Goal: Task Accomplishment & Management: Manage account settings

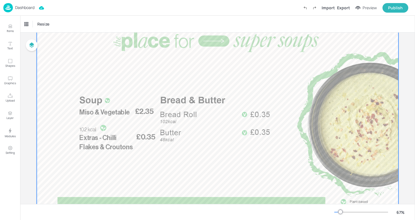
scroll to position [33, 0]
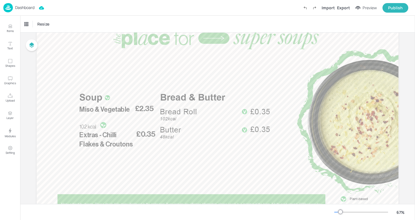
click at [22, 9] on p "Dashboard" at bounding box center [24, 8] width 19 height 4
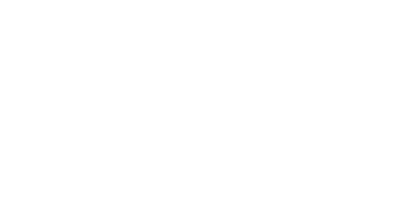
click at [259, 0] on html at bounding box center [207, 0] width 415 height 0
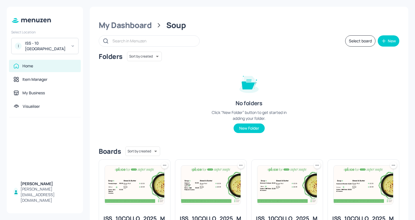
click at [69, 50] on div "I ISS - 10 South Collonade" at bounding box center [44, 46] width 67 height 16
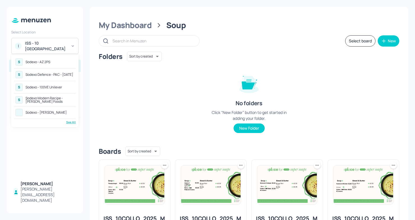
click at [47, 61] on div "Sodexo - AZ 2PS" at bounding box center [38, 61] width 25 height 3
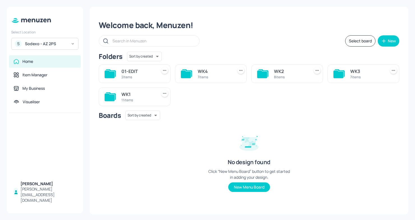
click at [136, 96] on div "WK1" at bounding box center [138, 94] width 33 height 7
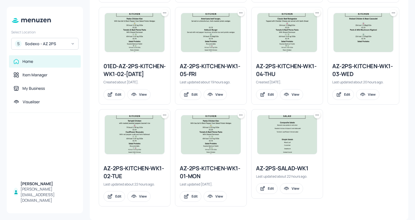
scroll to position [270, 0]
click at [126, 162] on div "AZ-2PS-KITCHEN-WK1-02-TUE Last updated about 22 hours ago. Edit View" at bounding box center [134, 183] width 71 height 46
click at [123, 170] on div "AZ-2PS-KITCHEN-WK1-02-TUE" at bounding box center [135, 173] width 62 height 16
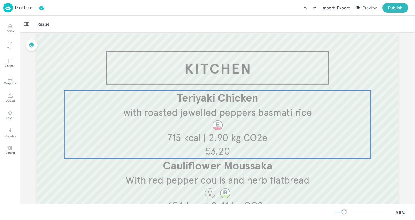
scroll to position [16, 0]
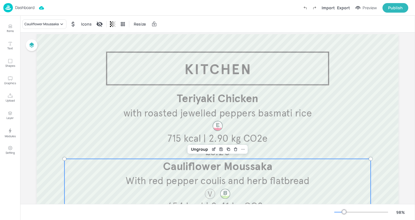
click at [222, 171] on span "Cauliflower Moussaka" at bounding box center [217, 166] width 109 height 13
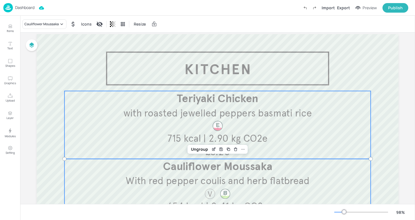
click at [138, 138] on div "Teriyaki Chicken with roasted jewelled peppers basmati rice £3.20 715 kcal | 2.…" at bounding box center [218, 125] width 307 height 68
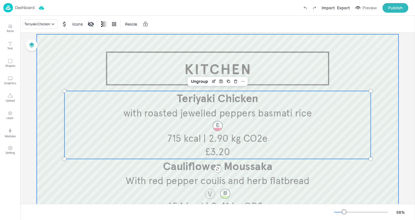
click at [44, 119] on div at bounding box center [218, 182] width 362 height 297
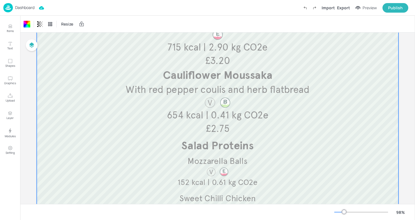
scroll to position [0, 0]
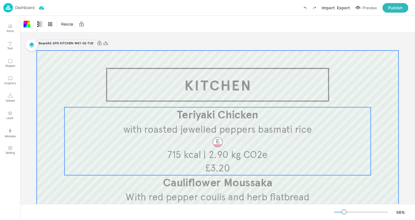
click at [108, 136] on div "Teriyaki Chicken with roasted jewelled peppers basmati rice £3.20 715 kcal | 2.…" at bounding box center [218, 141] width 307 height 68
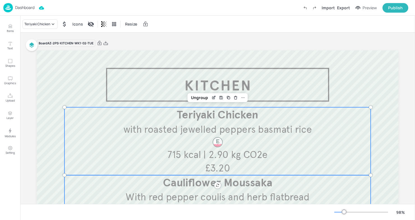
click at [141, 191] on p "With red pepper coulis and herb flatbread" at bounding box center [217, 197] width 305 height 13
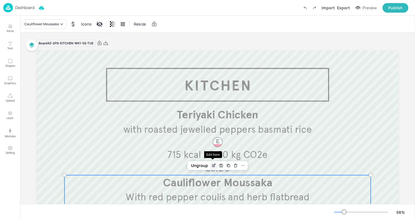
click at [216, 163] on div "Edit Item" at bounding box center [214, 165] width 7 height 7
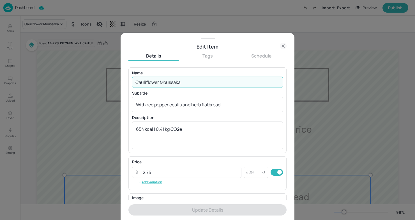
drag, startPoint x: 213, startPoint y: 82, endPoint x: 128, endPoint y: 82, distance: 84.8
click at [128, 82] on div "Edit Item Details Tags Schedule Name Cauliflower Moussaka ​ Subtitle With red p…" at bounding box center [208, 126] width 174 height 187
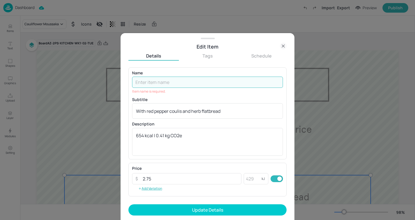
click at [186, 89] on p "Item name is required." at bounding box center [207, 92] width 151 height 6
click at [181, 86] on input "text" at bounding box center [207, 82] width 151 height 11
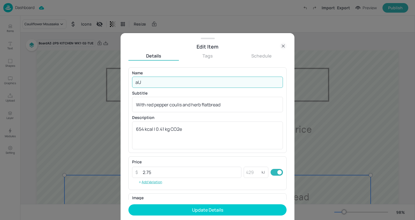
type input "a"
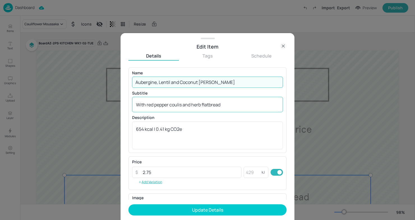
type input "Aubergine, Lentil and Coconut Curry"
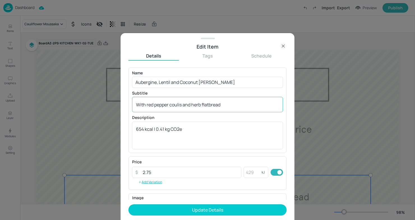
drag, startPoint x: 225, startPoint y: 108, endPoint x: 149, endPoint y: 104, distance: 76.7
click at [149, 104] on div "With red pepper coulis and herb flatbread x ​" at bounding box center [207, 104] width 151 height 15
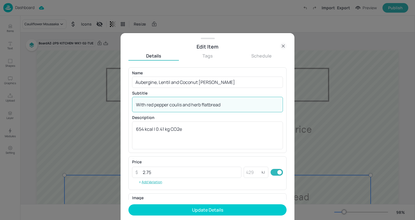
drag, startPoint x: 229, startPoint y: 104, endPoint x: 151, endPoint y: 105, distance: 77.2
click at [151, 105] on textarea "With red pepper coulis and herb flatbread" at bounding box center [207, 105] width 143 height 6
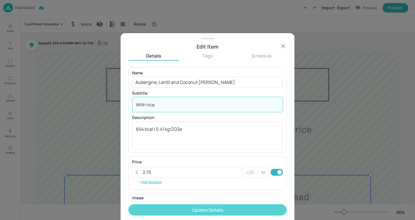
type textarea "With rice"
click at [189, 213] on button "Update Details" at bounding box center [208, 209] width 158 height 11
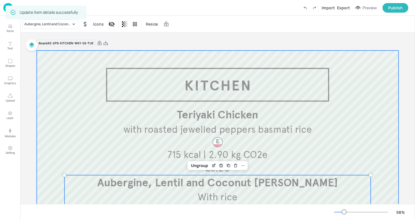
click at [41, 79] on div at bounding box center [218, 199] width 362 height 297
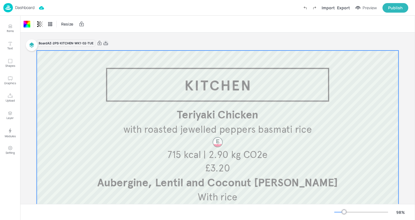
click at [106, 43] on icon at bounding box center [105, 43] width 5 height 6
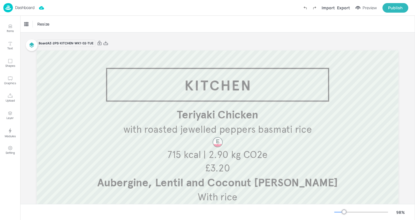
click at [18, 7] on p "Dashboard" at bounding box center [24, 8] width 19 height 4
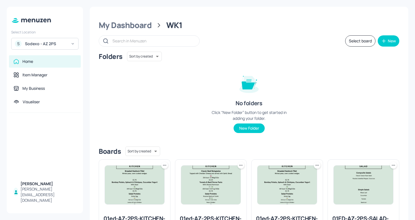
click at [67, 45] on div "S Sodexo - AZ 2PS" at bounding box center [44, 44] width 67 height 12
click at [20, 42] on div at bounding box center [207, 110] width 415 height 220
click at [68, 40] on div "S Sodexo - AZ 2PS" at bounding box center [44, 44] width 67 height 12
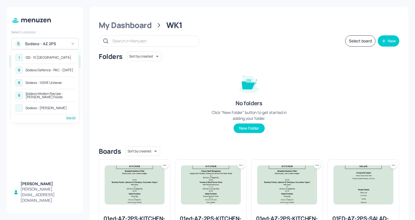
click at [68, 116] on div "See All" at bounding box center [45, 118] width 62 height 4
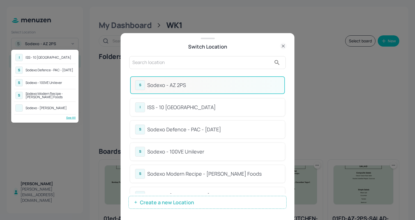
click at [199, 67] on div at bounding box center [207, 110] width 415 height 220
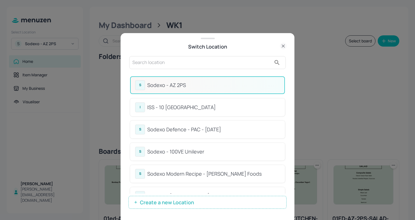
click at [191, 63] on input "text" at bounding box center [202, 62] width 139 height 9
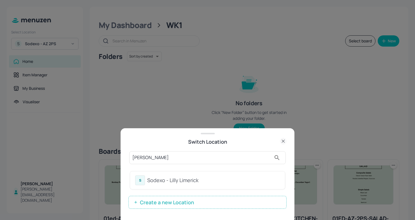
type input "lilly limerick"
click at [175, 181] on div "Sodexo - Lilly Limerick" at bounding box center [213, 181] width 133 height 8
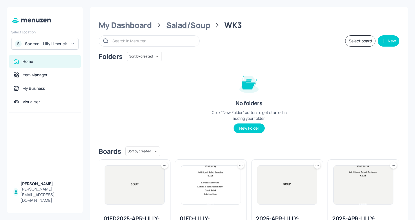
click at [190, 27] on div "Salad/Soup" at bounding box center [188, 25] width 44 height 10
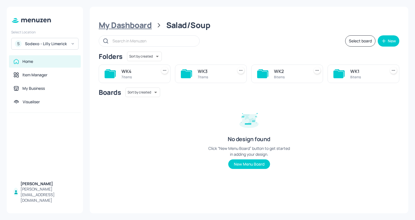
click at [118, 26] on div "My Dashboard" at bounding box center [125, 25] width 53 height 10
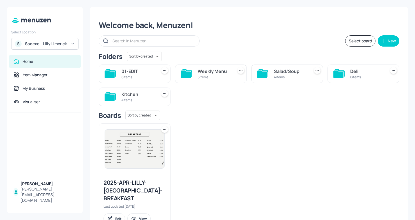
click at [347, 78] on div "Deli 6 items" at bounding box center [364, 74] width 72 height 19
click at [347, 76] on div "Deli 6 items" at bounding box center [364, 74] width 72 height 19
click at [372, 73] on div "Deli" at bounding box center [367, 71] width 33 height 7
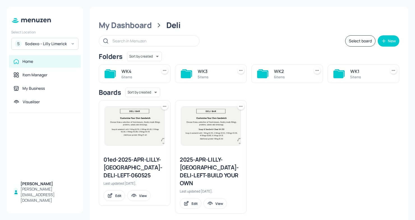
click at [130, 74] on div "WK4" at bounding box center [138, 71] width 33 height 7
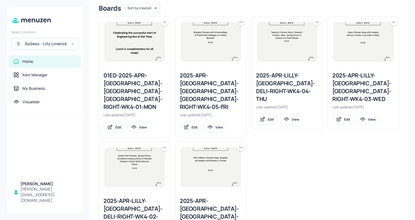
scroll to position [168, 0]
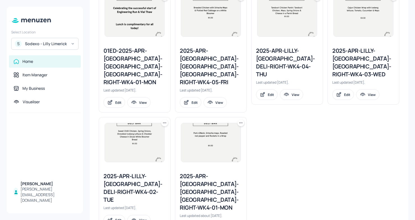
click at [130, 177] on div "2025-APR-LILLY-LIMERICK-DELI-RIGHT-WK4-02-TUE" at bounding box center [135, 187] width 62 height 31
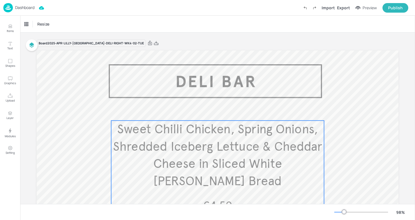
click at [160, 150] on span "Sweet Chilli Chicken, Spring Onions, Shredded Iceberg Lettuce & Cheddar Cheese …" at bounding box center [218, 155] width 210 height 67
click at [213, 113] on div "Edit Item" at bounding box center [214, 111] width 7 height 7
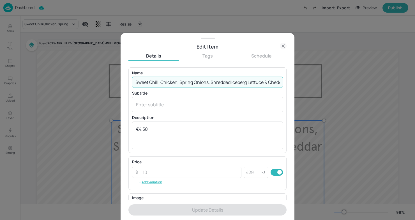
scroll to position [0, 88]
drag, startPoint x: 136, startPoint y: 82, endPoint x: 336, endPoint y: 97, distance: 199.8
click at [336, 97] on div "Edit Item Details Tags Schedule Name Sweet Chilli Chicken, Spring Onions, Shred…" at bounding box center [207, 110] width 415 height 220
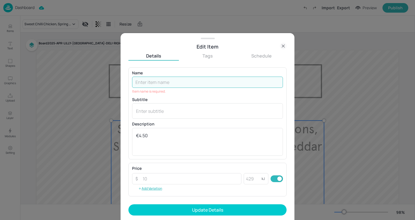
paste input "BBQ Chicken Wrap with Cheese, Tomato & Lettuce"
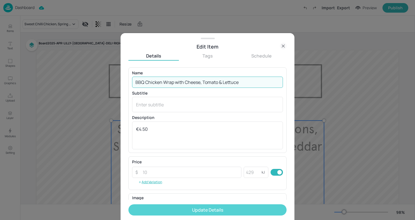
type input "BBQ Chicken Wrap with Cheese, Tomato & Lettuce"
click at [225, 207] on button "Update Details" at bounding box center [208, 209] width 158 height 11
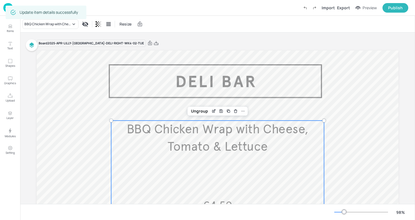
click at [170, 30] on div "BBQ Chicken Wrap with Cheese, Tomato & Lettuce Resize" at bounding box center [217, 24] width 395 height 17
click at [3, 8] on img at bounding box center [8, 7] width 10 height 9
click at [183, 6] on div "Dashboard Saved Import Export Preview Publish" at bounding box center [205, 7] width 405 height 15
click at [108, 10] on div "Dashboard Saved Import Export Preview Publish" at bounding box center [205, 7] width 405 height 15
click at [10, 7] on img at bounding box center [8, 7] width 10 height 9
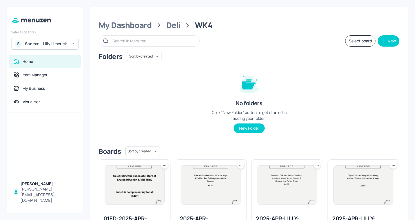
click at [134, 25] on div "My Dashboard" at bounding box center [125, 25] width 53 height 10
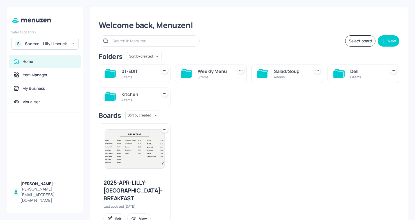
click at [298, 76] on div "4 items" at bounding box center [290, 77] width 33 height 5
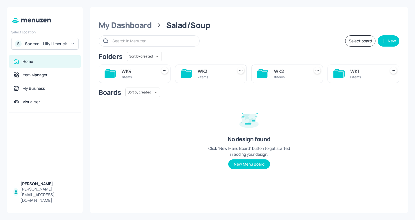
click at [156, 71] on div "WK4 7 items" at bounding box center [135, 74] width 72 height 19
click at [140, 71] on div "WK4" at bounding box center [138, 71] width 33 height 7
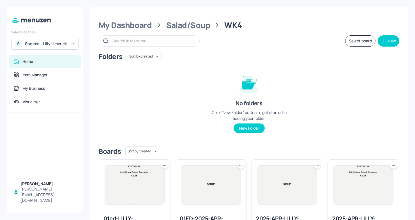
click at [183, 27] on div "Salad/Soup" at bounding box center [188, 25] width 44 height 10
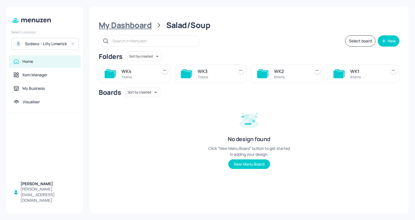
click at [142, 28] on div "My Dashboard" at bounding box center [125, 25] width 53 height 10
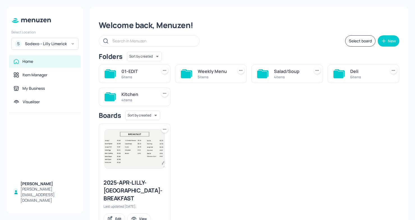
click at [351, 70] on div "Deli" at bounding box center [367, 71] width 33 height 7
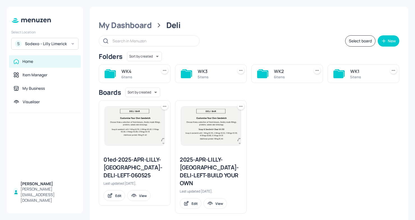
click at [130, 76] on div "6 items" at bounding box center [138, 77] width 33 height 5
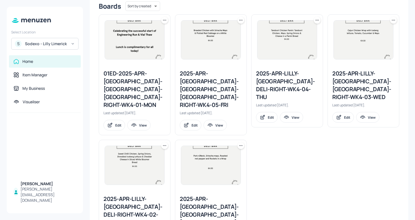
scroll to position [168, 0]
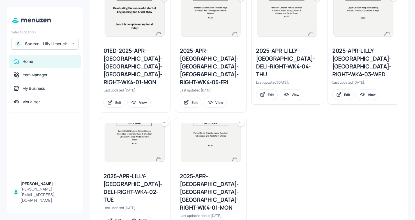
click at [128, 172] on div "2025-APR-LILLY-LIMERICK-DELI-RIGHT-WK4-02-TUE" at bounding box center [135, 187] width 62 height 31
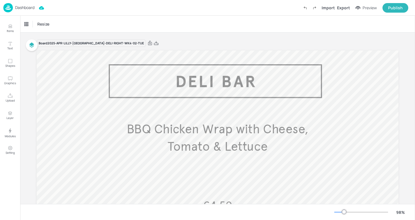
click at [12, 10] on img at bounding box center [8, 7] width 10 height 9
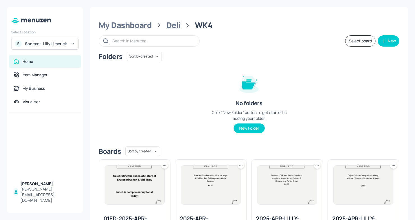
click at [179, 26] on div "Deli" at bounding box center [173, 25] width 14 height 10
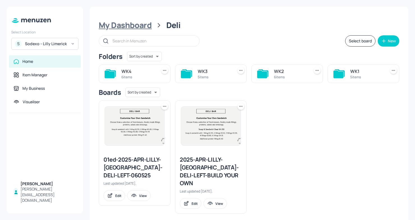
click at [124, 29] on div "My Dashboard" at bounding box center [125, 25] width 53 height 10
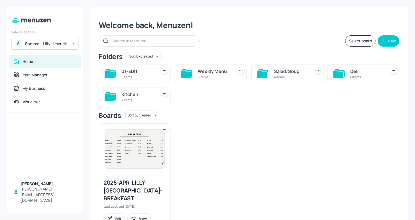
click at [298, 74] on div "Salad/Soup" at bounding box center [290, 71] width 33 height 7
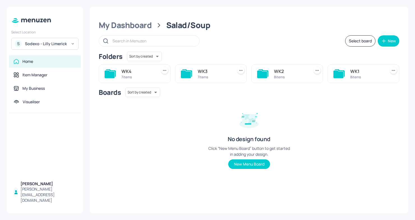
click at [141, 74] on div "WK4" at bounding box center [138, 71] width 33 height 7
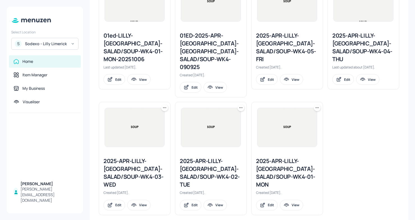
scroll to position [184, 0]
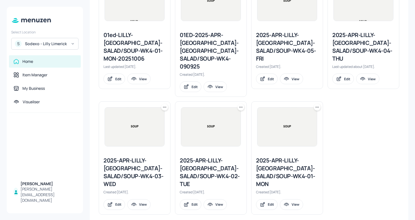
click at [195, 171] on div "2025-APR-LILLY-LIMERICK-SALAD/SOUP-WK4-02-TUE" at bounding box center [211, 172] width 62 height 31
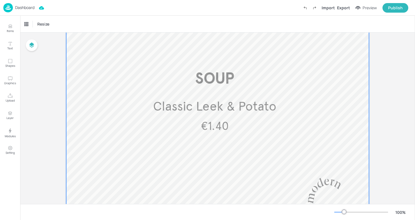
scroll to position [345, 0]
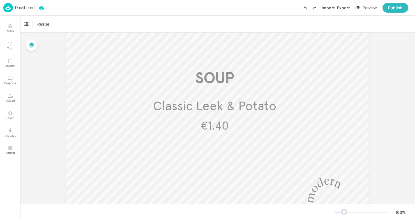
click at [6, 8] on img at bounding box center [8, 7] width 10 height 9
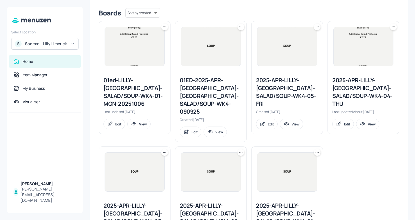
scroll to position [184, 0]
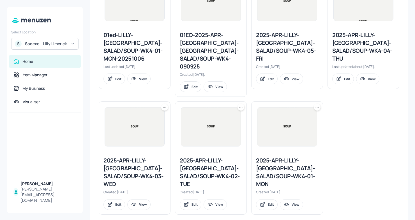
click at [239, 104] on icon at bounding box center [241, 107] width 6 height 6
click at [210, 94] on div at bounding box center [207, 110] width 415 height 220
click at [238, 104] on icon at bounding box center [241, 107] width 6 height 6
click at [211, 120] on p "Duplicate" at bounding box center [212, 120] width 15 height 5
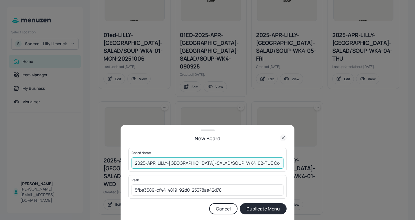
click at [134, 160] on input "2025-APR-LILLY-LIMERICK-SALAD/SOUP-WK4-02-TUE Copy" at bounding box center [208, 162] width 152 height 11
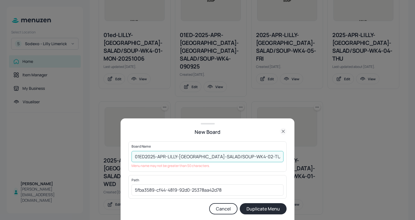
click at [270, 156] on input "01ED2025-APR-LILLY-LIMERICK-SALAD/SOUP-WK4-02-TUE Copy" at bounding box center [208, 156] width 152 height 11
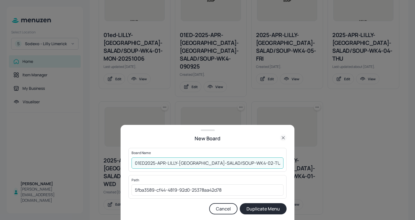
click at [250, 164] on input "01ED2025-APR-LILLY-LIMERICK-SALAD/SOUP-WK4-02-TUE" at bounding box center [208, 162] width 152 height 11
click at [255, 163] on input "01ED2025-APR-LILLY-LIMERICK-SALAD/SOUP-WK4-TUE" at bounding box center [208, 162] width 152 height 11
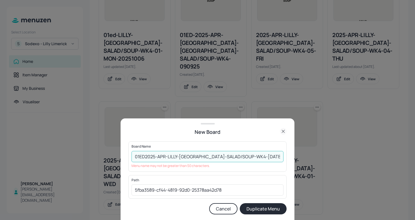
click at [241, 157] on input "01ED2025-APR-LILLY-LIMERICK-SALAD/SOUP-WK4-TUE071025" at bounding box center [208, 156] width 152 height 11
click at [260, 209] on button "Duplicate Menu" at bounding box center [263, 208] width 47 height 11
click at [230, 158] on input "01ED2025-APR-LILLY-LIMERICK-SALAD/SOUP-WK4TUE071025" at bounding box center [208, 156] width 152 height 11
click at [197, 157] on input "01ED2025-APR-LILLY-LIMERICK-SALAD/SOUP-WK4TUE071025" at bounding box center [208, 156] width 152 height 11
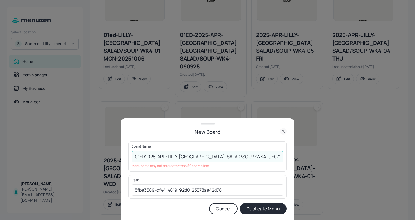
click at [198, 158] on input "01ED2025-APR-LILLY-LIMERICK-SALAD/SOUP-WK4TUE071025" at bounding box center [208, 156] width 152 height 11
type input "01ED2025-APR-[PERSON_NAME]-SALAD/SOUP-WK4TUE071025"
click at [267, 208] on button "Duplicate Menu" at bounding box center [263, 208] width 47 height 11
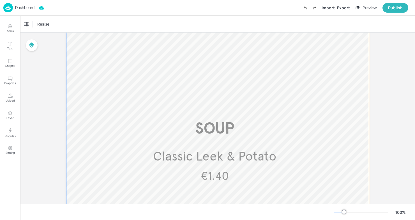
scroll to position [300, 0]
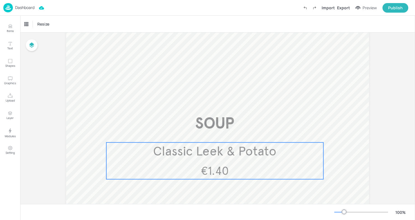
click at [245, 157] on span "Classic Leek & Potato" at bounding box center [215, 151] width 124 height 16
click at [214, 129] on div "Ungroup" at bounding box center [215, 132] width 58 height 7
drag, startPoint x: 214, startPoint y: 129, endPoint x: 211, endPoint y: 131, distance: 3.0
click at [211, 131] on div "Ungroup" at bounding box center [215, 132] width 58 height 7
click at [211, 131] on icon "Edit Item" at bounding box center [212, 132] width 2 height 2
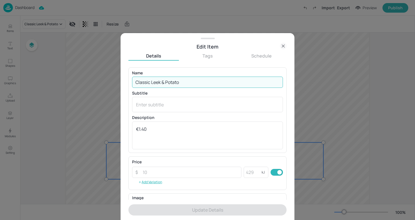
drag, startPoint x: 186, startPoint y: 80, endPoint x: 106, endPoint y: 80, distance: 79.4
click at [106, 80] on div "Edit Item Details Tags Schedule Name Classic Leek & Potato ​ Subtitle x ​ Descr…" at bounding box center [207, 110] width 415 height 220
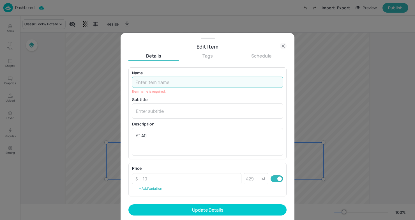
click at [287, 45] on icon at bounding box center [283, 46] width 7 height 7
